Goal: Information Seeking & Learning: Learn about a topic

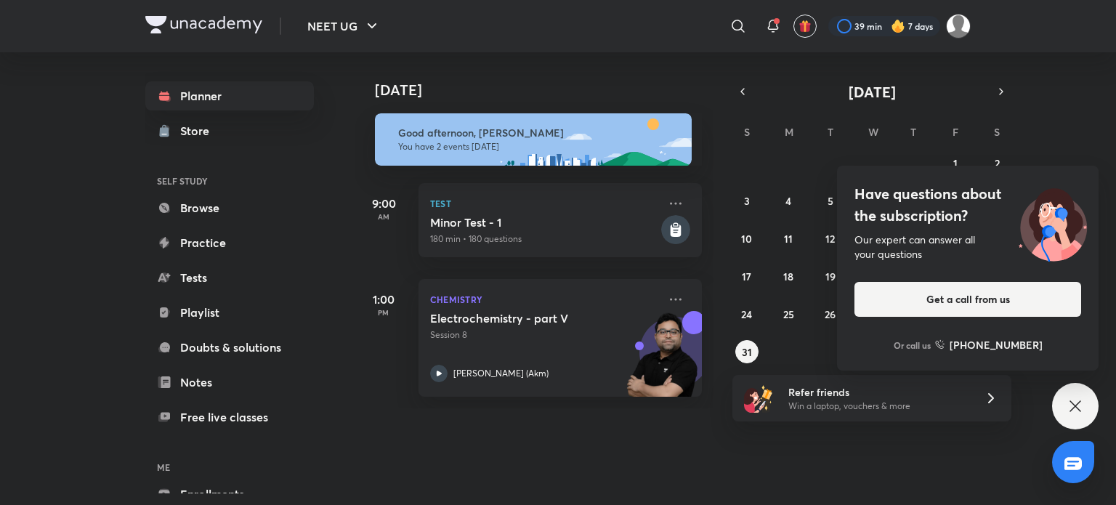
click at [1080, 403] on icon at bounding box center [1075, 405] width 17 height 17
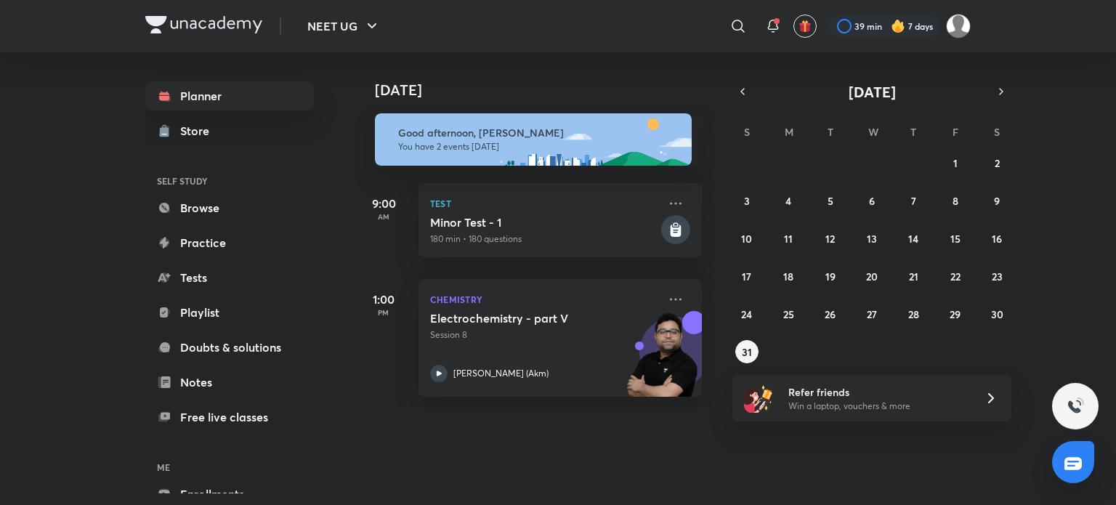
click at [1080, 403] on img at bounding box center [1075, 405] width 17 height 17
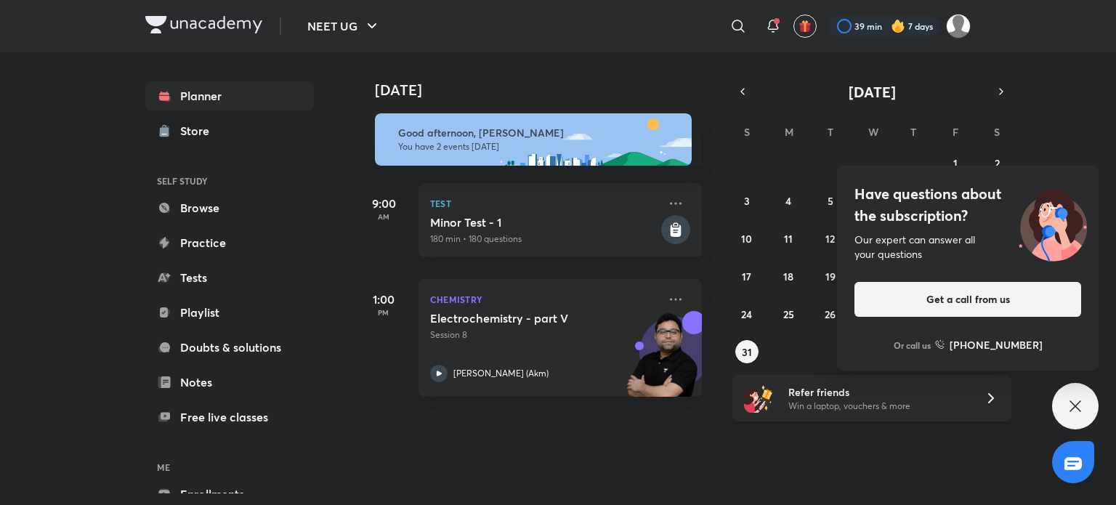
click at [1080, 403] on icon at bounding box center [1075, 405] width 17 height 17
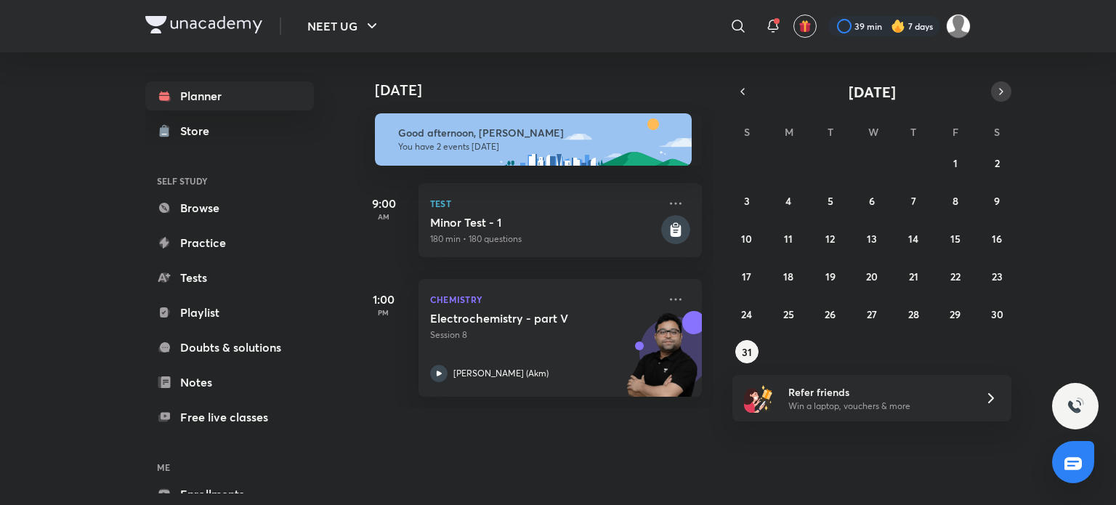
click at [998, 96] on icon "button" at bounding box center [1001, 91] width 12 height 13
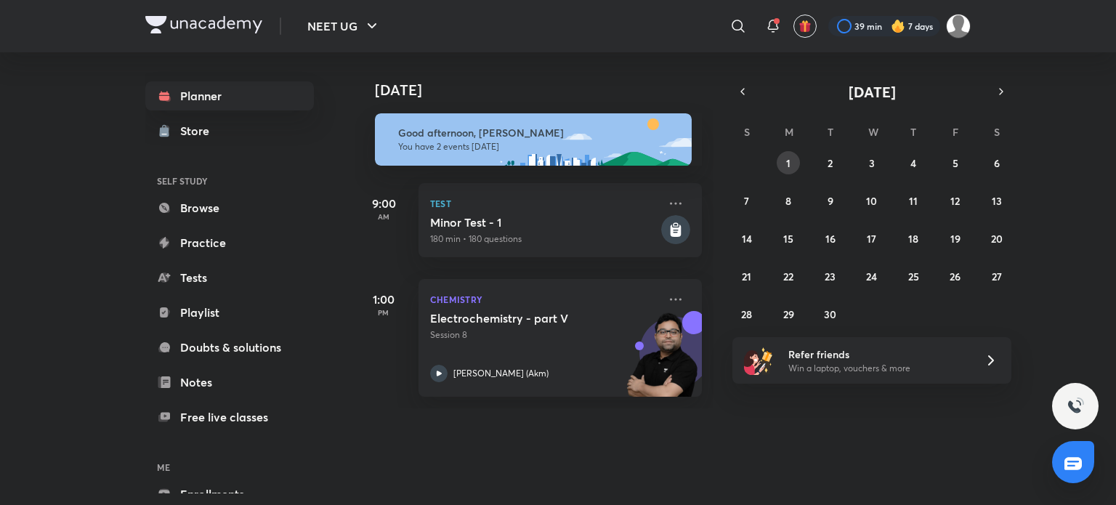
click at [786, 156] on abbr "1" at bounding box center [788, 163] width 4 height 14
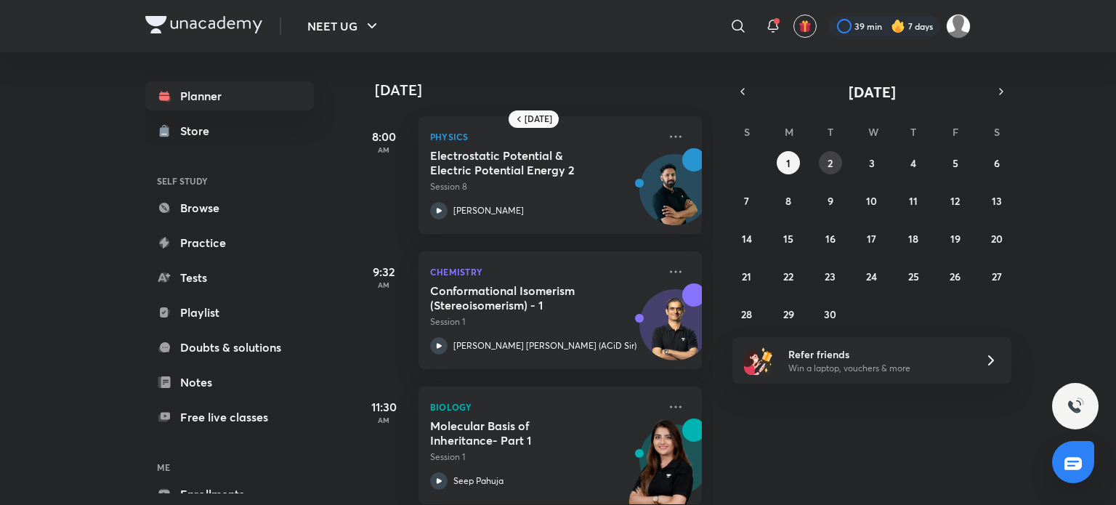
click at [828, 165] on abbr "2" at bounding box center [830, 163] width 5 height 14
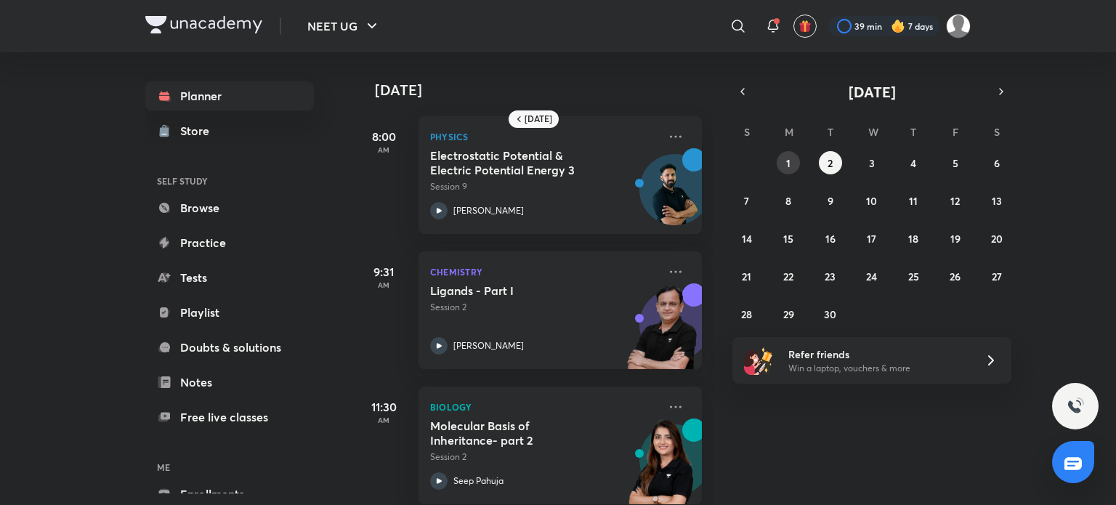
click at [784, 168] on button "1" at bounding box center [788, 162] width 23 height 23
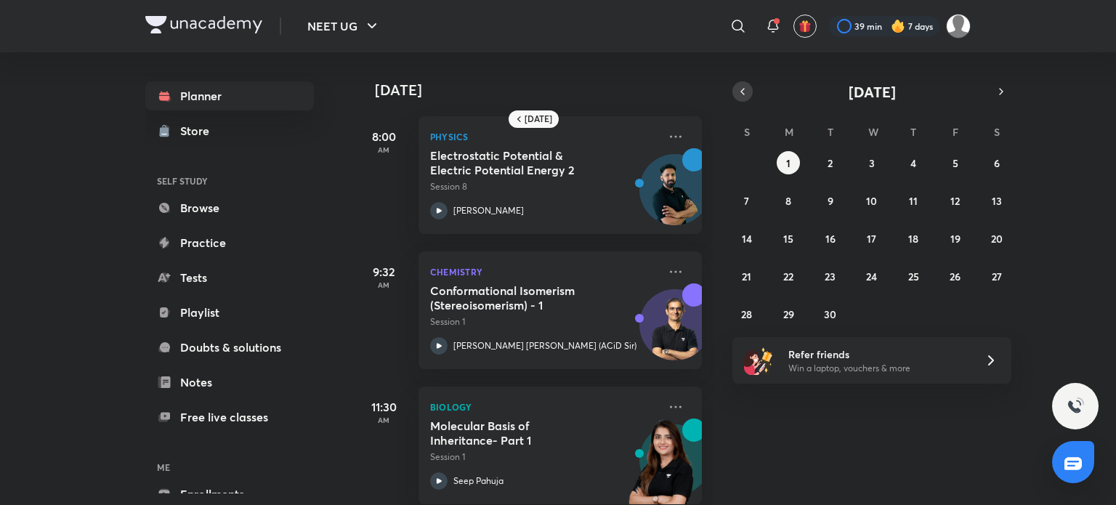
click at [744, 88] on icon "button" at bounding box center [743, 91] width 12 height 13
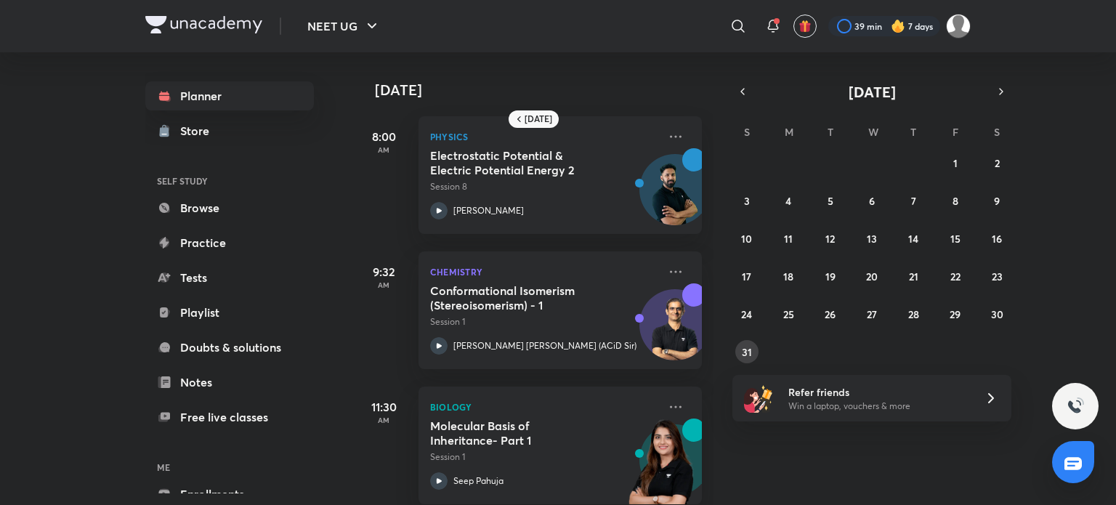
click at [752, 348] on button "31" at bounding box center [746, 351] width 23 height 23
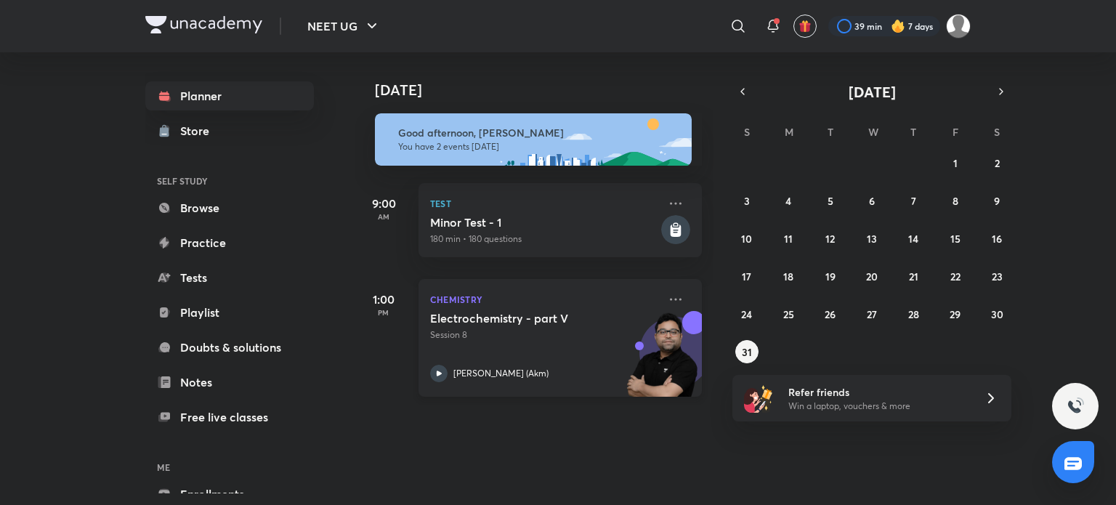
click at [622, 355] on img at bounding box center [662, 361] width 80 height 100
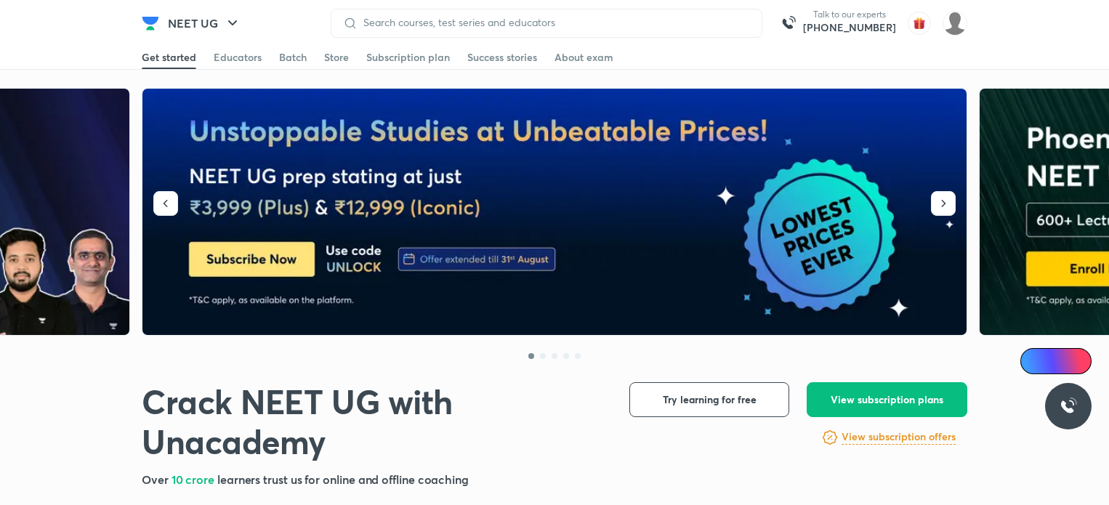
scroll to position [203, 0]
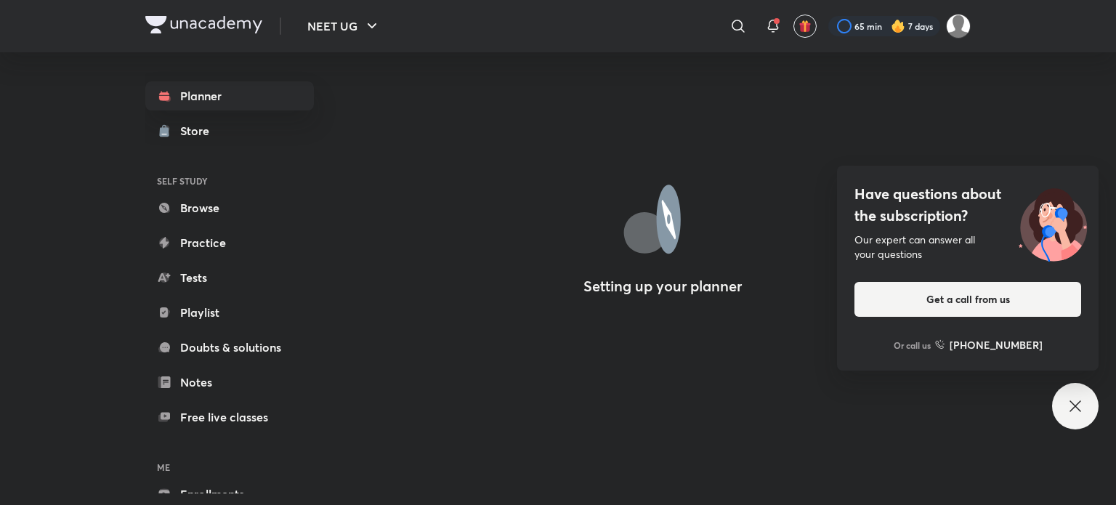
click at [1067, 412] on icon at bounding box center [1075, 405] width 17 height 17
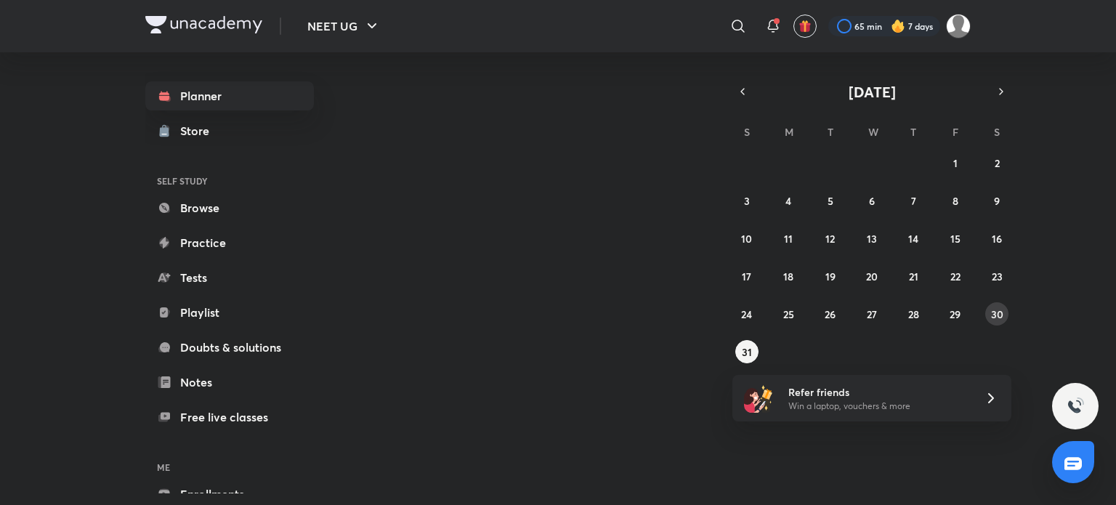
click at [990, 312] on button "30" at bounding box center [996, 313] width 23 height 23
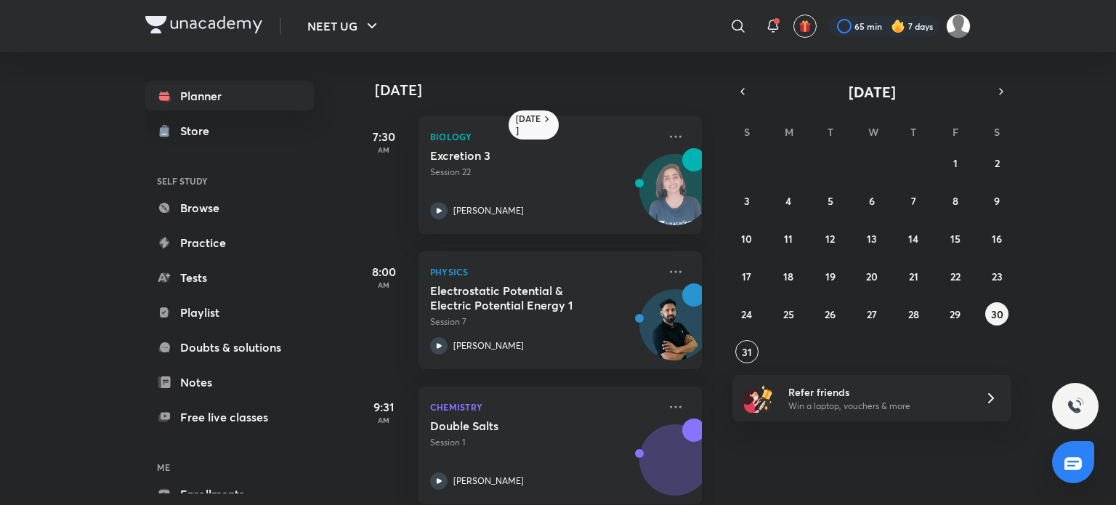
scroll to position [427, 0]
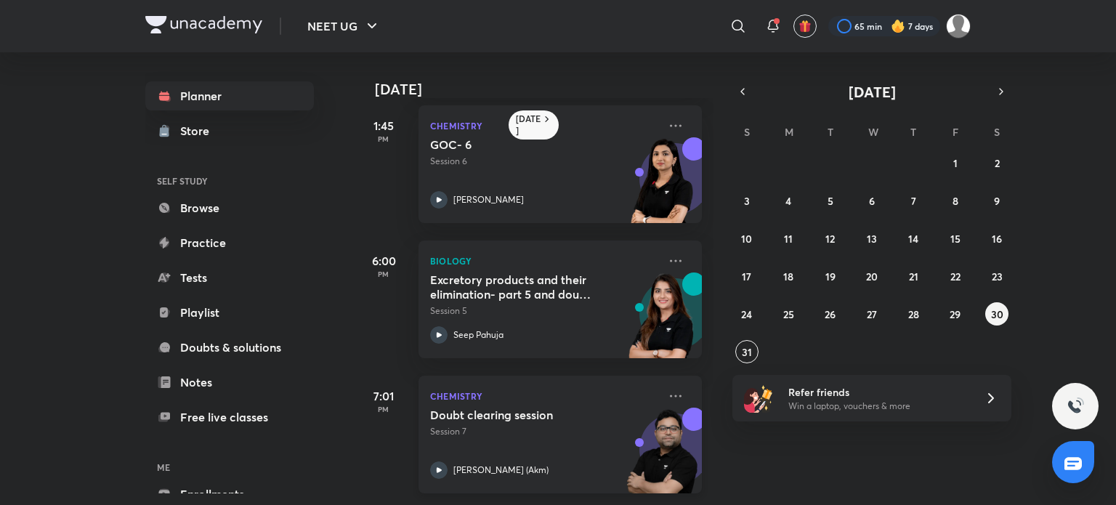
click at [520, 440] on div "Doubt clearing session Session 7 Ajay Mishra (Akm)" at bounding box center [544, 443] width 228 height 71
